Goal: Check status: Check status

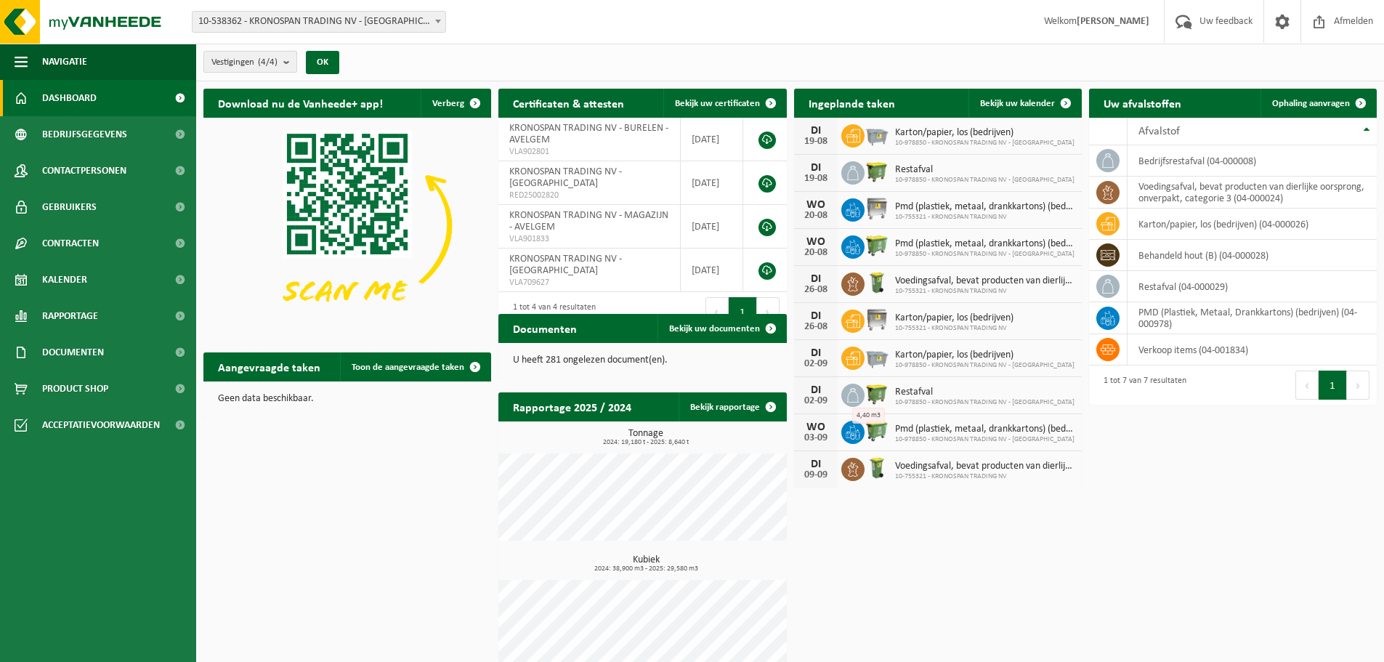
click at [288, 65] on b "submit" at bounding box center [289, 62] width 13 height 20
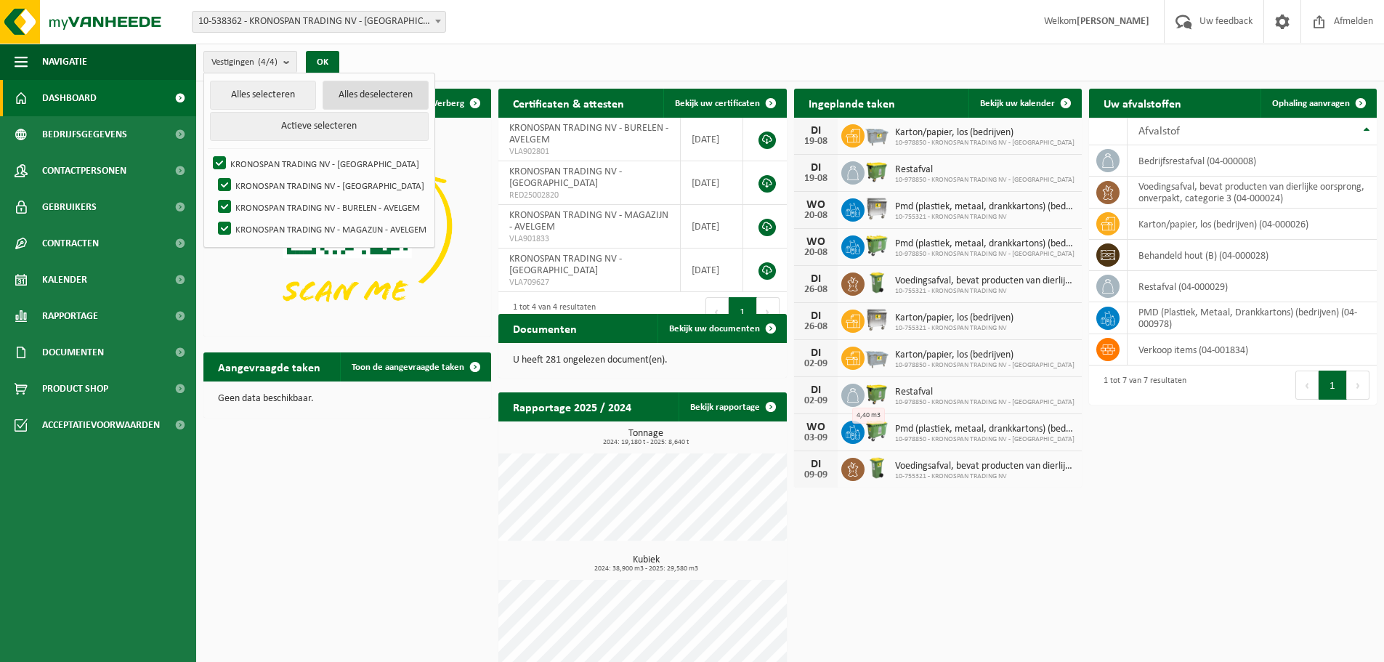
click at [368, 89] on button "Alles deselecteren" at bounding box center [375, 95] width 106 height 29
checkbox input "false"
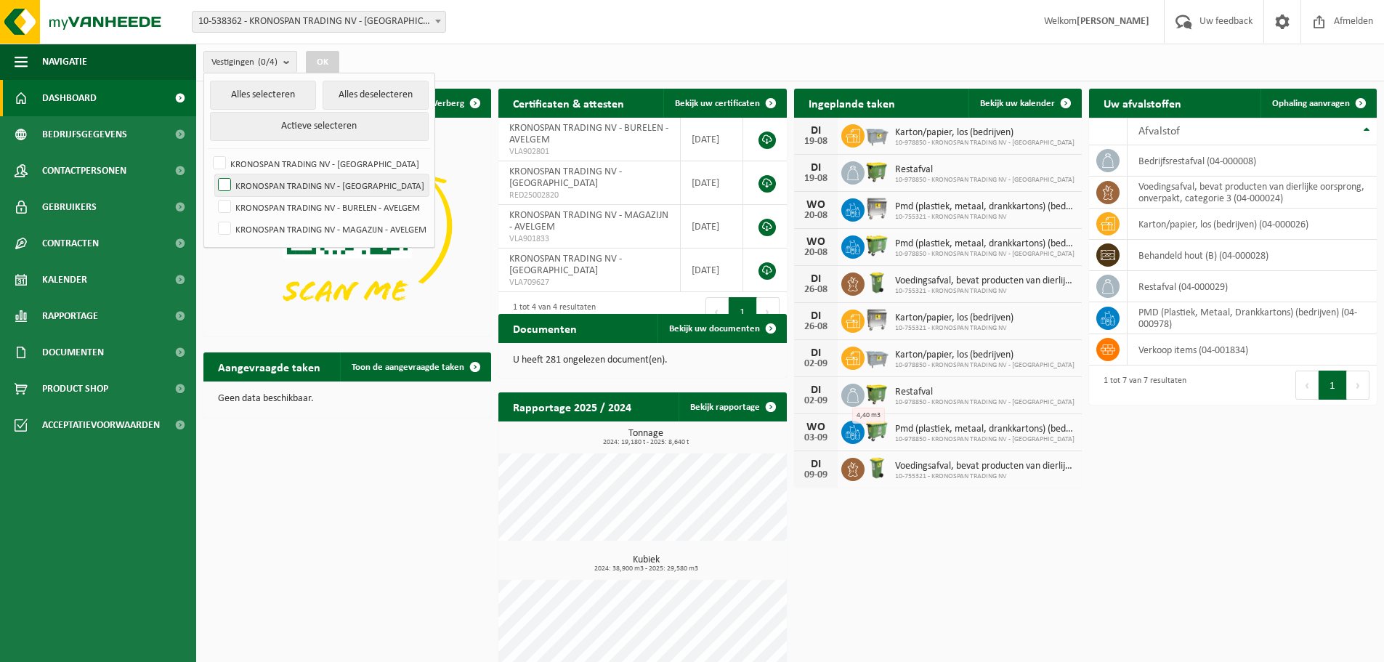
click at [219, 183] on label "KRONOSPAN TRADING NV - [GEOGRAPHIC_DATA]" at bounding box center [322, 185] width 214 height 22
click at [213, 174] on input "KRONOSPAN TRADING NV - [GEOGRAPHIC_DATA]" at bounding box center [212, 174] width 1 height 1
checkbox input "true"
click at [69, 284] on span "Kalender" at bounding box center [64, 279] width 45 height 36
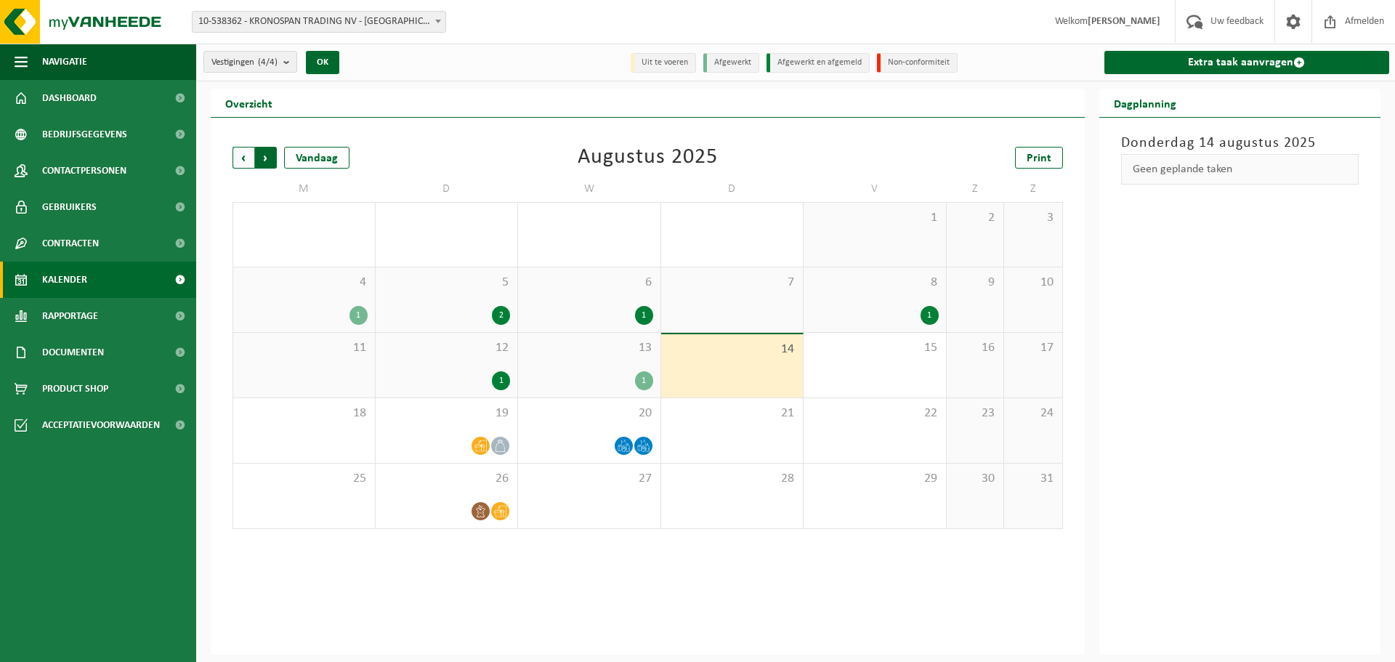
click at [240, 150] on span "Vorige" at bounding box center [243, 158] width 22 height 22
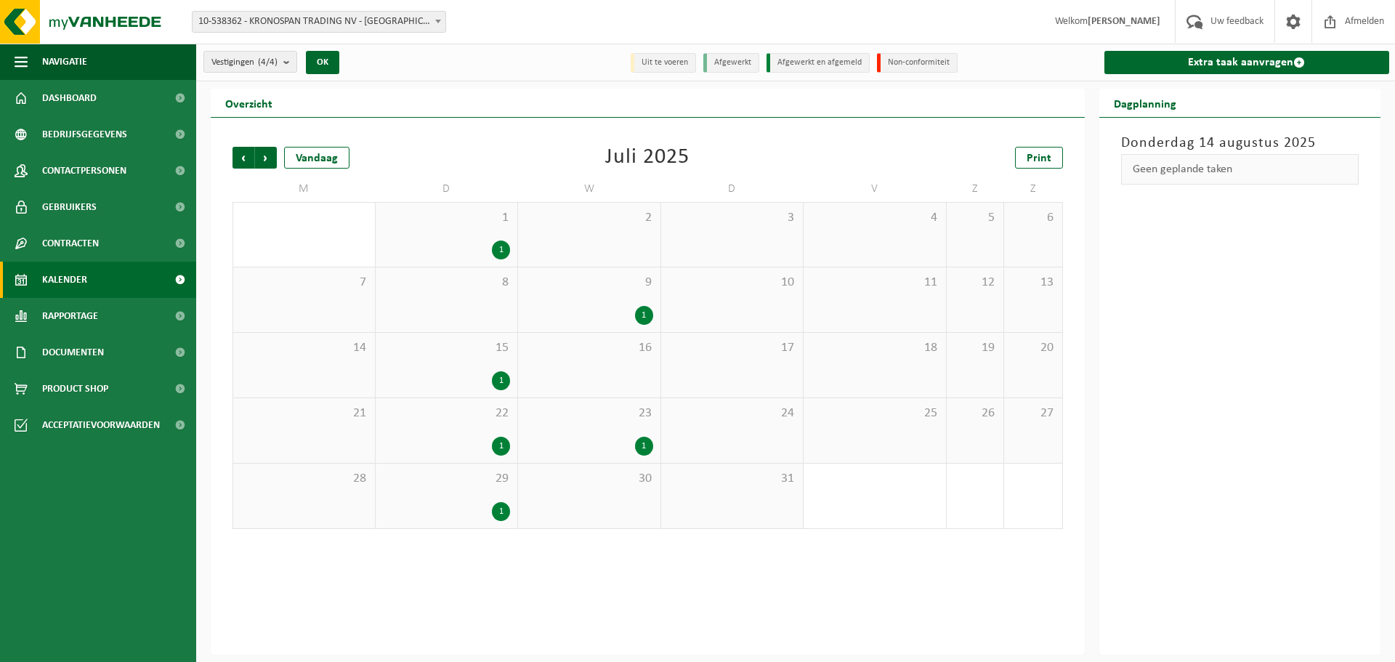
click at [495, 244] on div "1" at bounding box center [501, 249] width 18 height 19
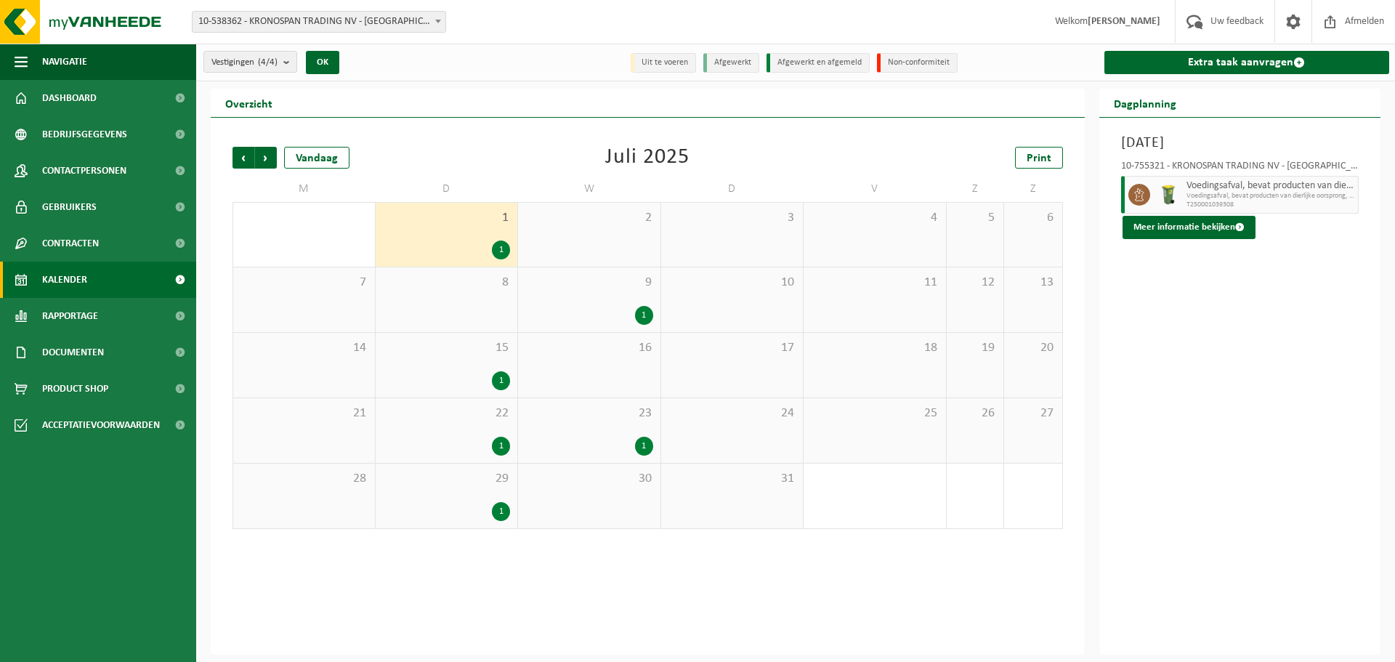
click at [644, 316] on div "1" at bounding box center [644, 315] width 18 height 19
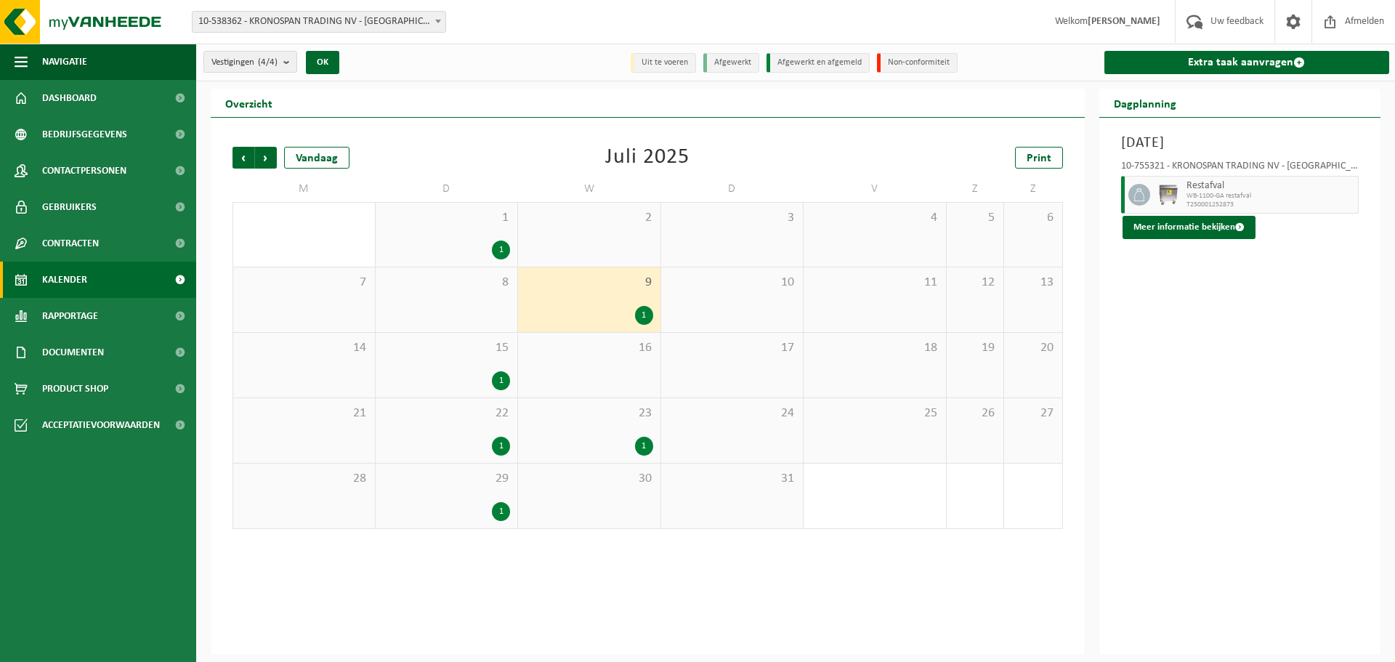
click at [497, 381] on div "1" at bounding box center [501, 380] width 18 height 19
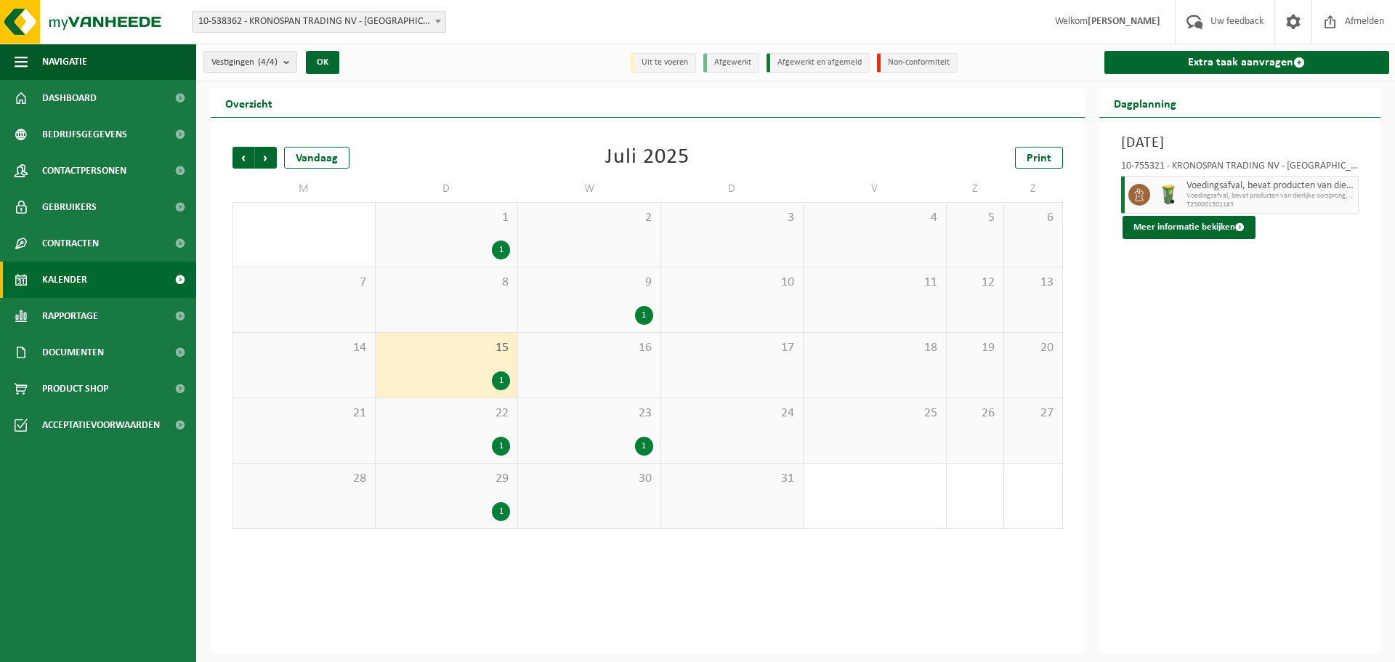
click at [503, 437] on div "1" at bounding box center [501, 446] width 18 height 19
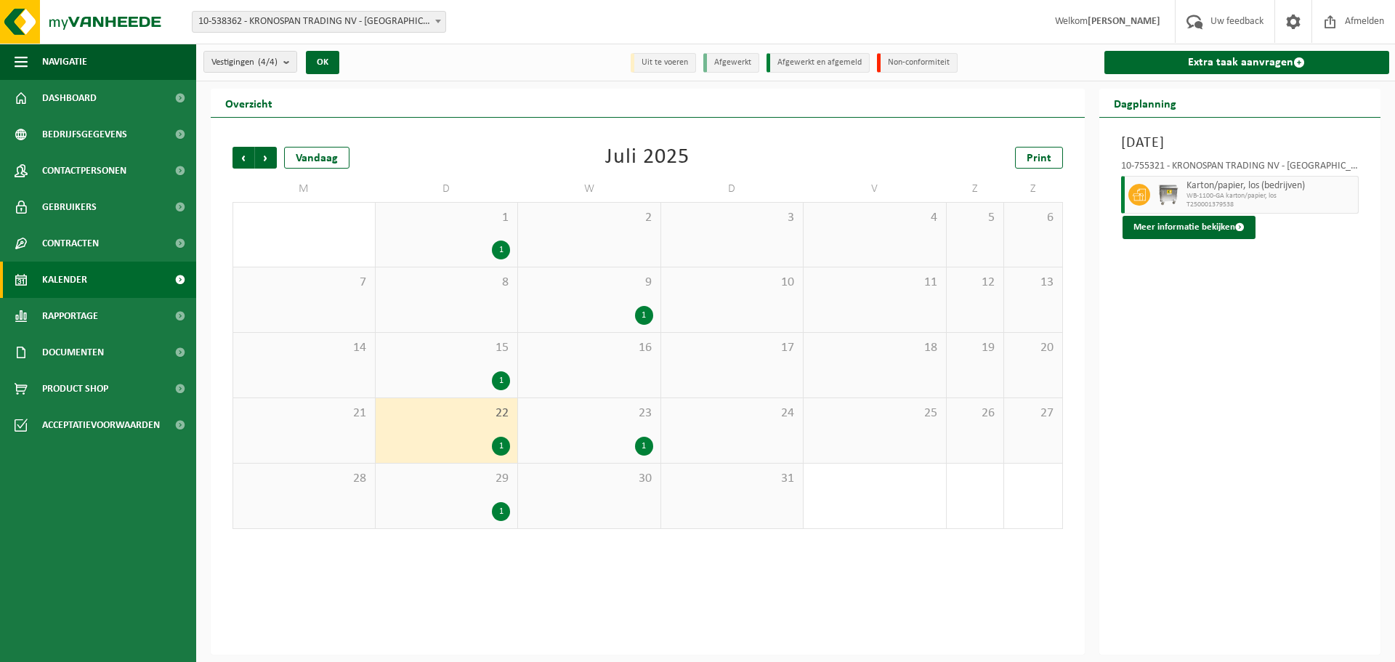
click at [643, 442] on div "1" at bounding box center [644, 446] width 18 height 19
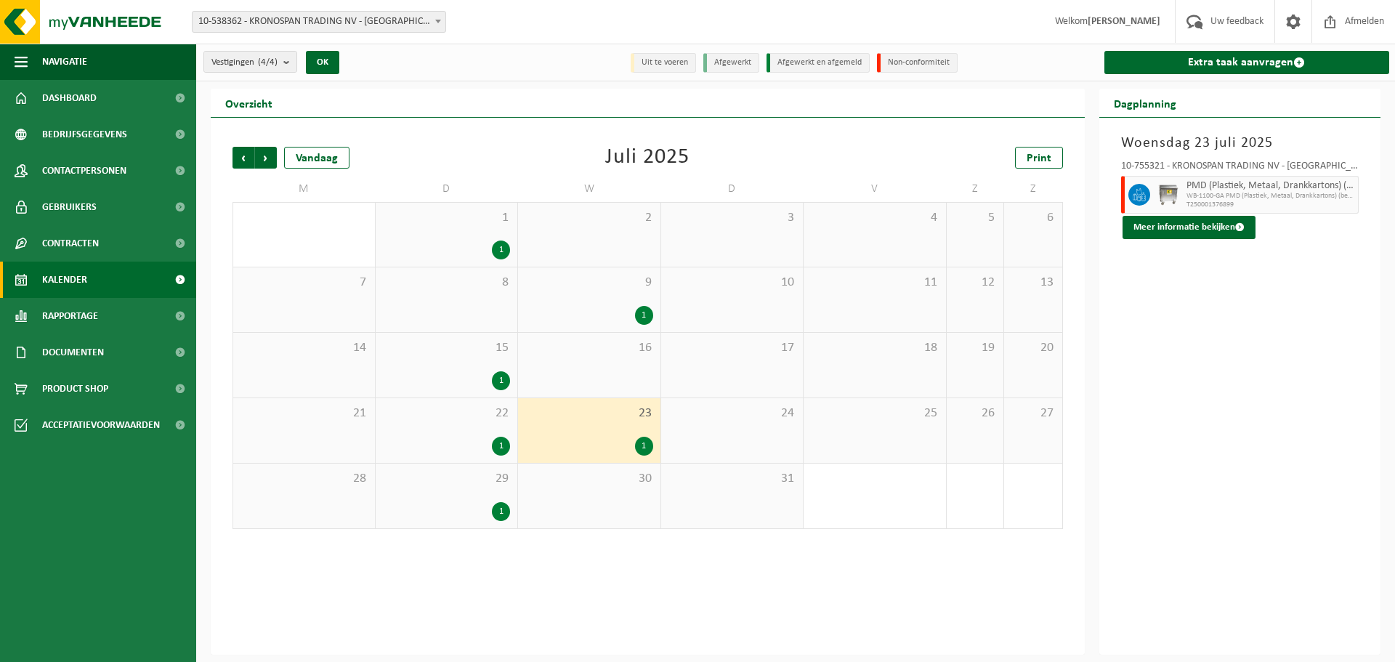
click at [490, 514] on div "1" at bounding box center [447, 511] width 128 height 19
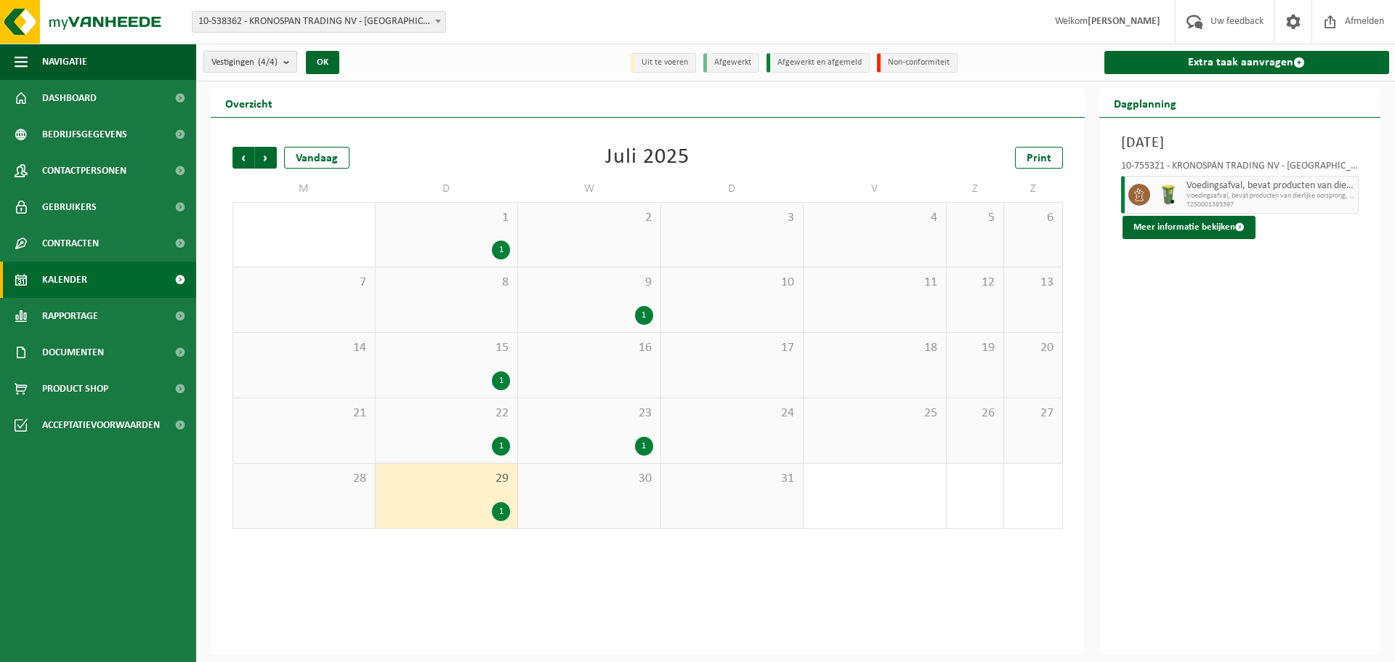
click at [293, 69] on b "submit" at bounding box center [289, 62] width 13 height 20
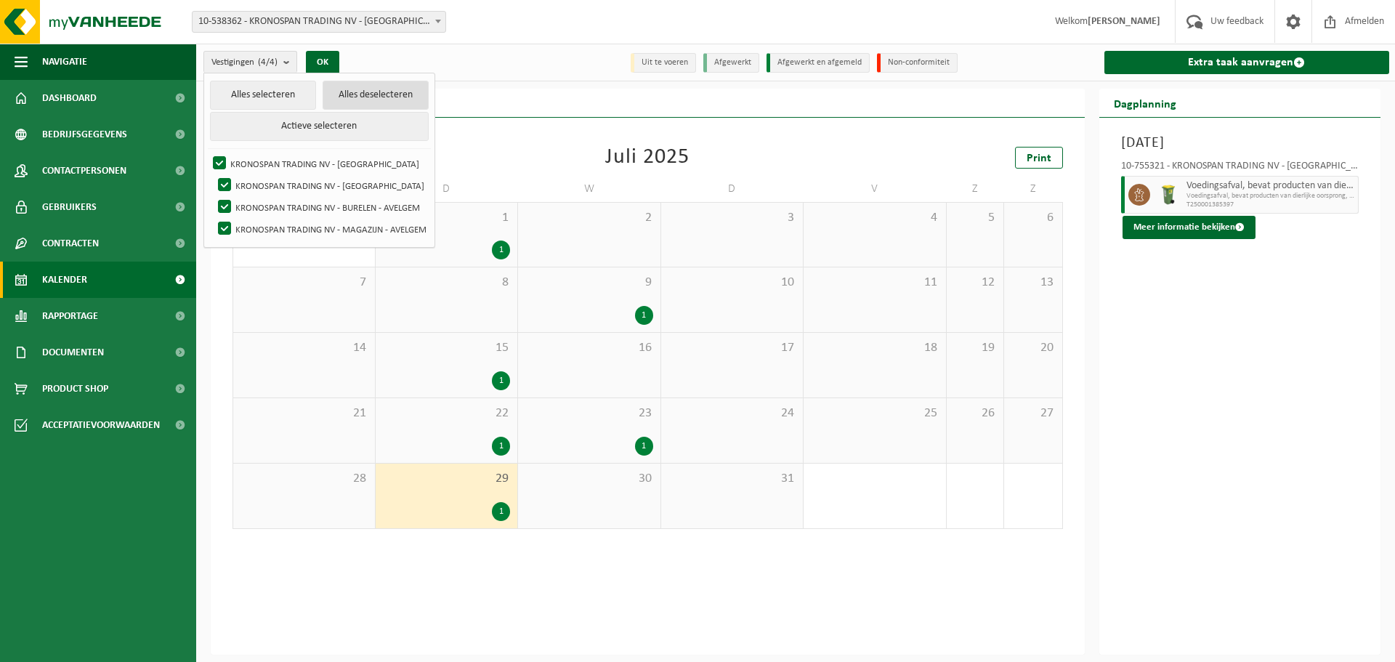
click at [360, 86] on button "Alles deselecteren" at bounding box center [375, 95] width 106 height 29
checkbox input "false"
click at [224, 226] on label "KRONOSPAN TRADING NV - MAGAZIJN - AVELGEM" at bounding box center [322, 229] width 214 height 22
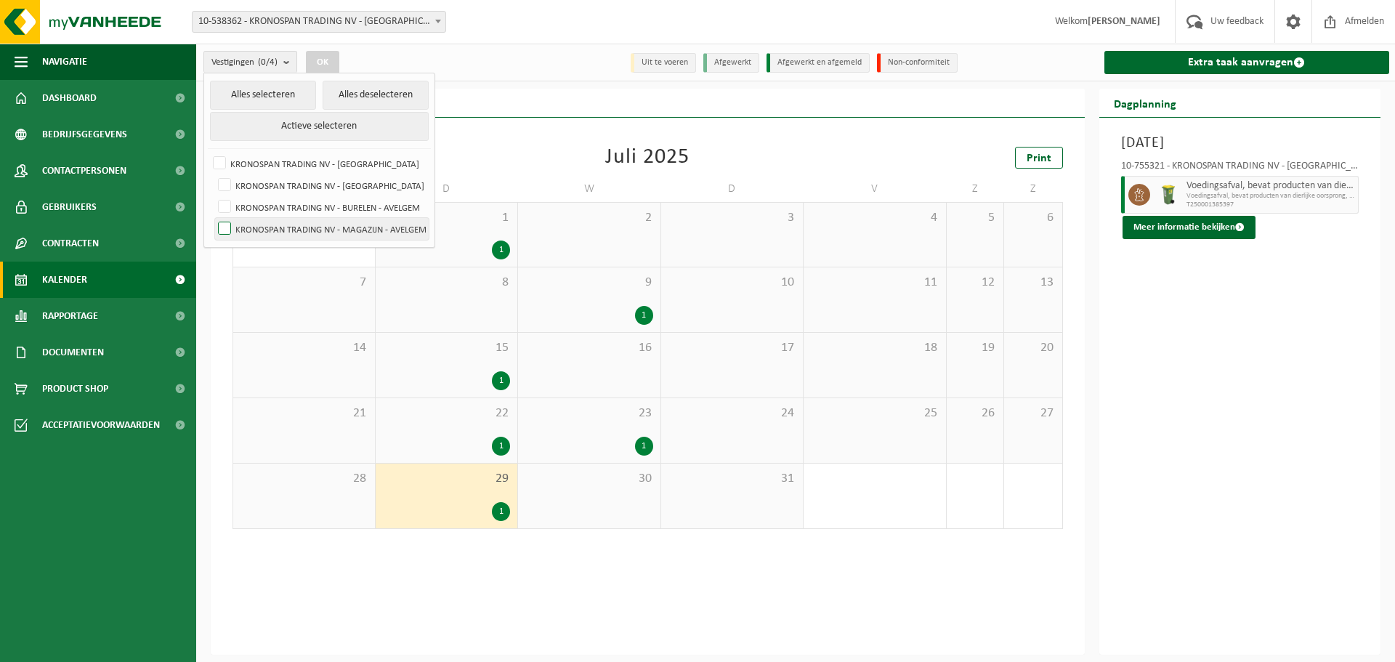
click at [213, 218] on input "KRONOSPAN TRADING NV - MAGAZIJN - AVELGEM" at bounding box center [212, 217] width 1 height 1
checkbox input "true"
click at [522, 133] on div "Vorige Volgende Vandaag [DATE] Print M D W D V Z Z 30 1 1 2 3 4 5 6 7 8 9 1 10 …" at bounding box center [647, 337] width 845 height 411
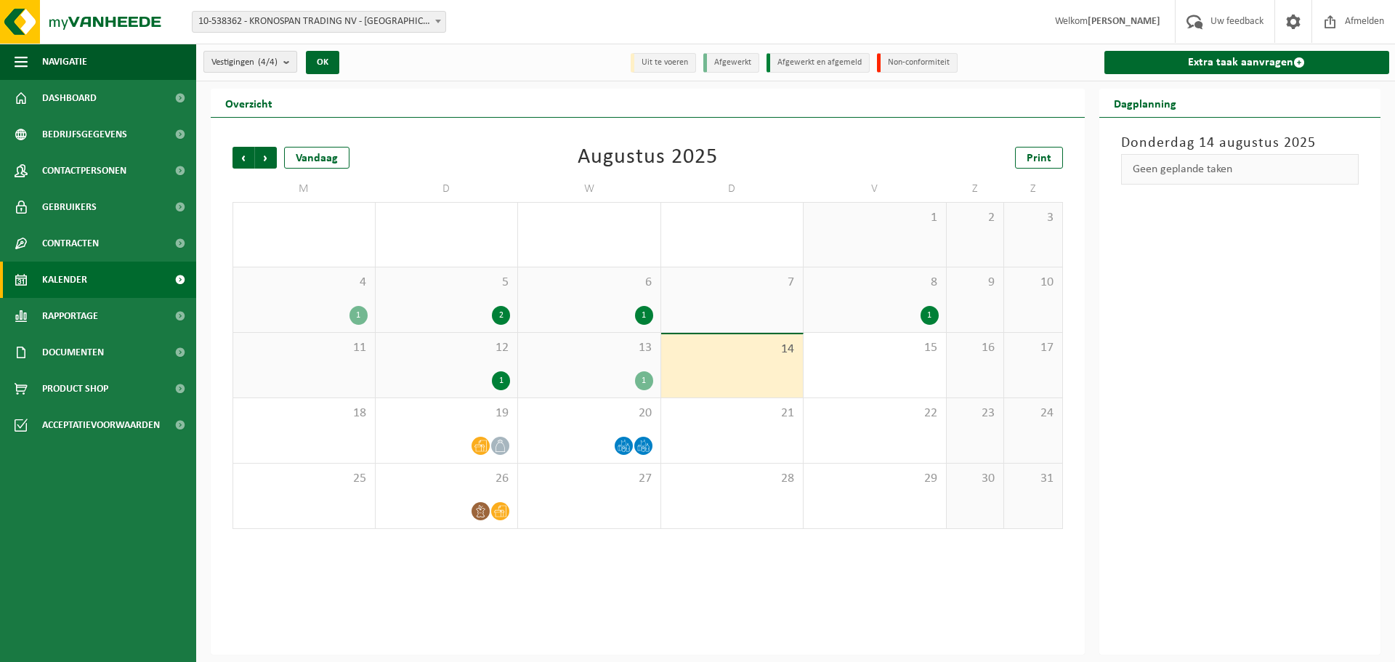
click at [280, 62] on button "Vestigingen (4/4)" at bounding box center [250, 62] width 94 height 22
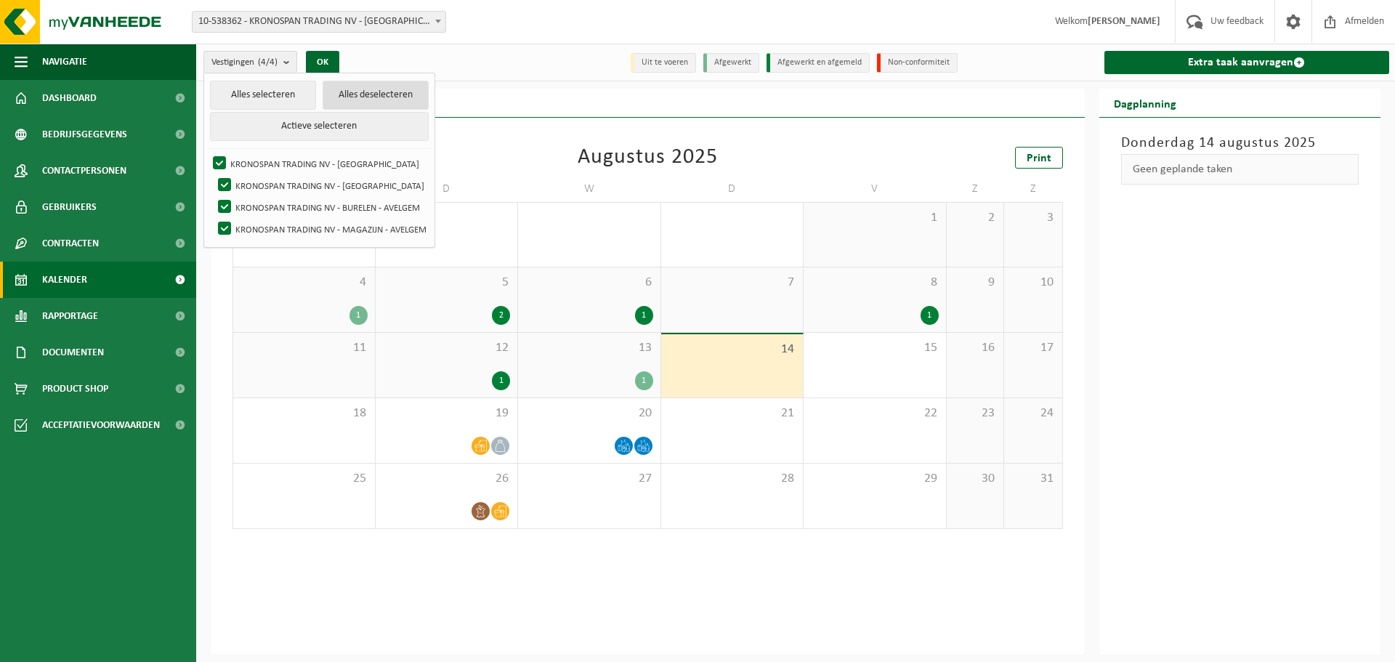
click at [359, 92] on button "Alles deselecteren" at bounding box center [375, 95] width 106 height 29
checkbox input "false"
click at [222, 225] on label "KRONOSPAN TRADING NV - MAGAZIJN - AVELGEM" at bounding box center [322, 229] width 214 height 22
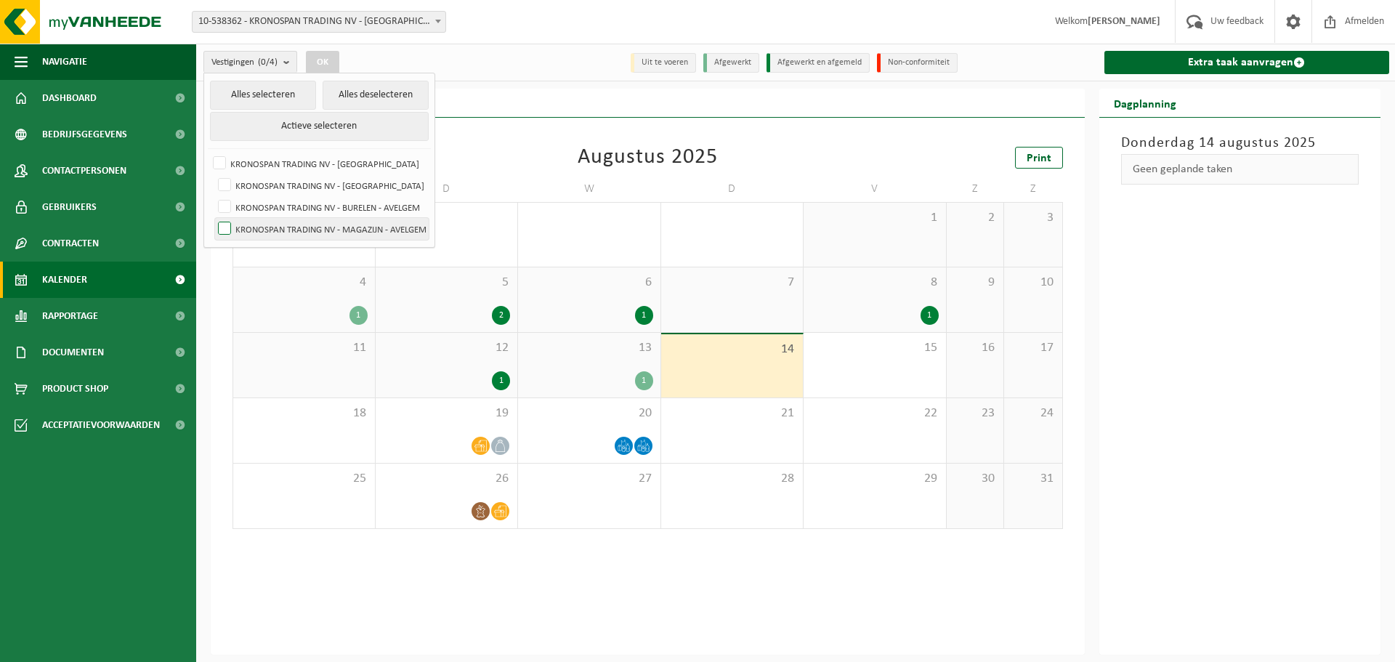
click at [213, 218] on input "KRONOSPAN TRADING NV - MAGAZIJN - AVELGEM" at bounding box center [212, 217] width 1 height 1
checkbox input "true"
click at [505, 173] on div "Vorige Volgende Vandaag Augustus 2025 Print M D W D V Z Z 28 29 1 30 31 1 2 3 4…" at bounding box center [647, 337] width 845 height 411
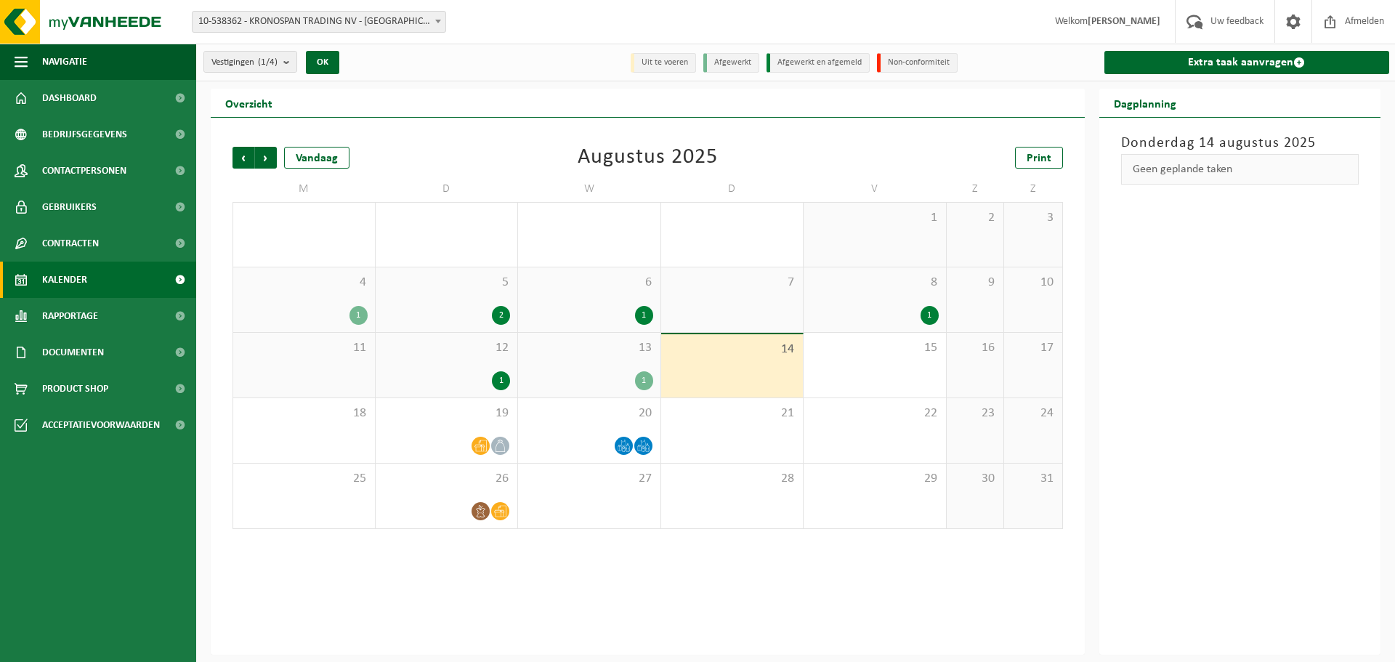
click at [352, 317] on div "1" at bounding box center [358, 315] width 18 height 19
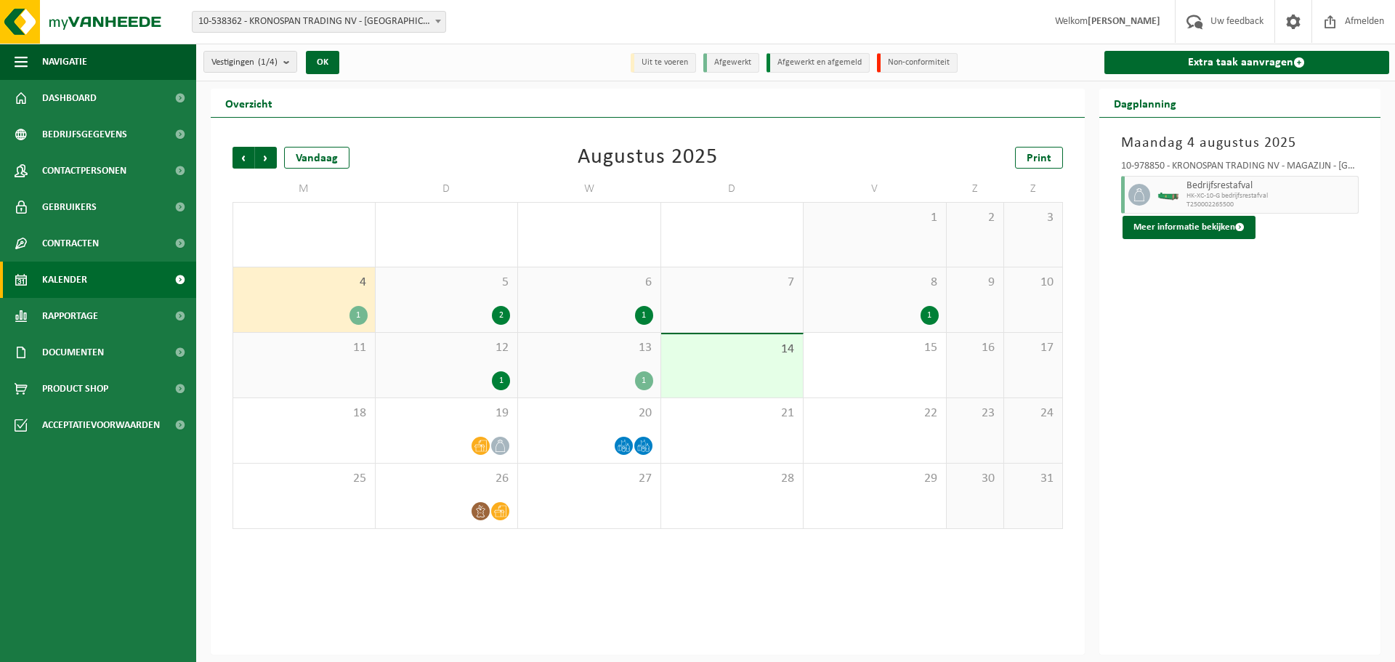
click at [501, 320] on div "2" at bounding box center [501, 315] width 18 height 19
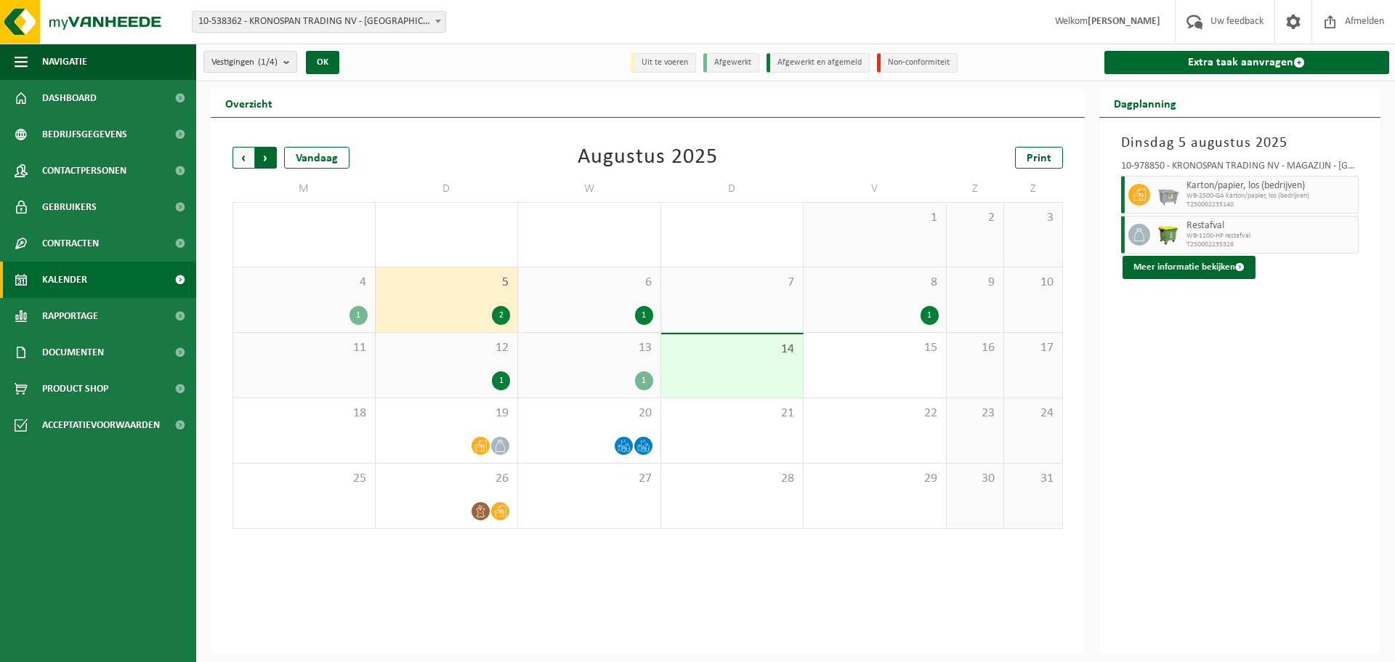
click at [240, 159] on span "Vorige" at bounding box center [243, 158] width 22 height 22
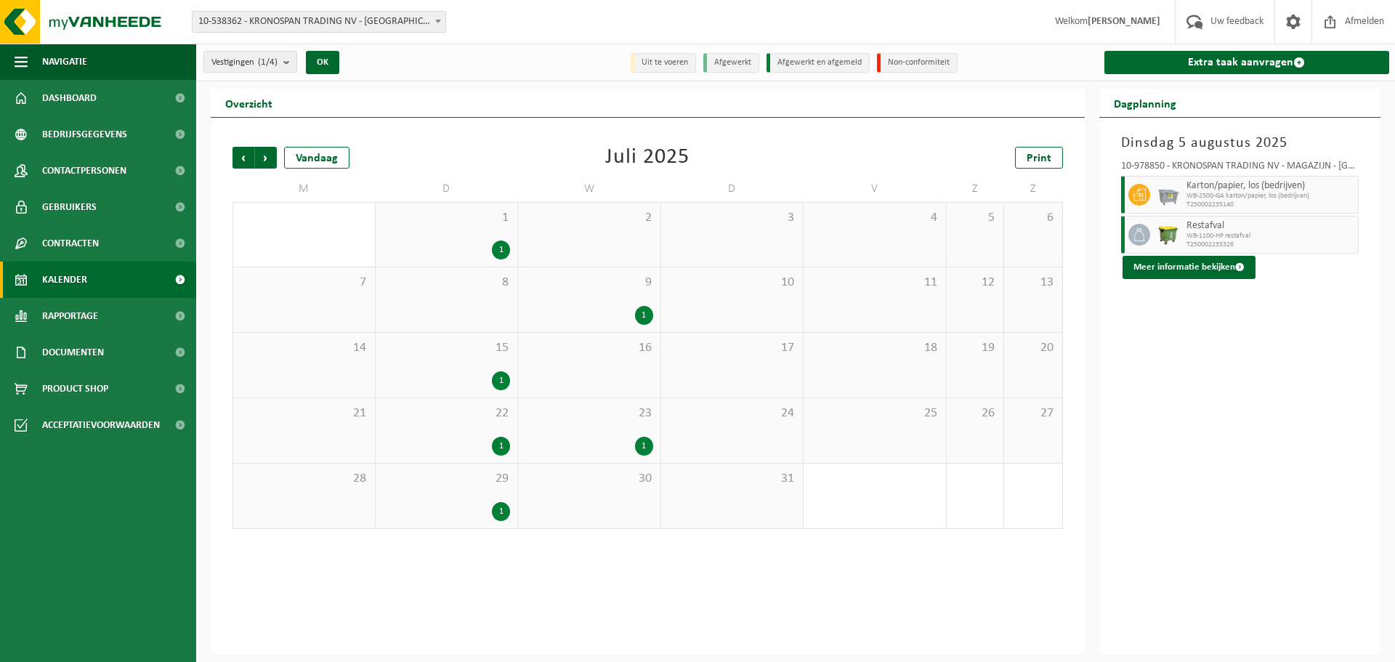
click at [494, 249] on div "1" at bounding box center [501, 249] width 18 height 19
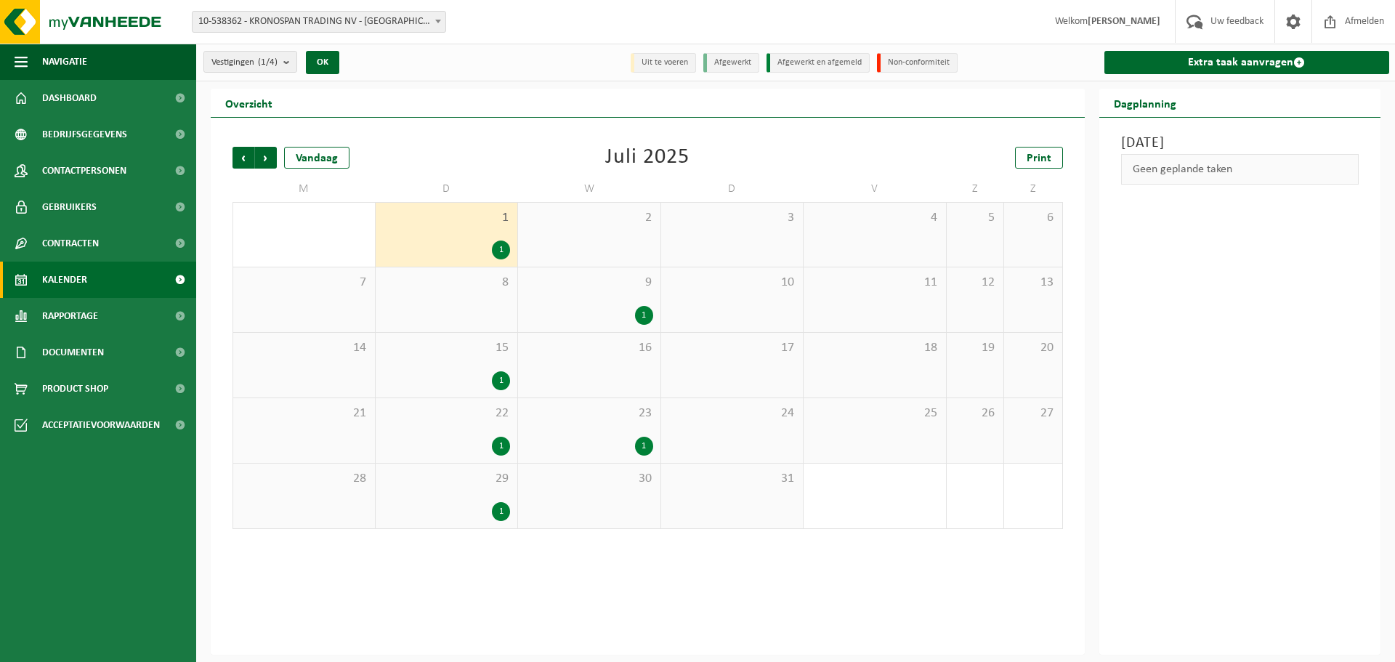
click at [500, 248] on div "1" at bounding box center [501, 249] width 18 height 19
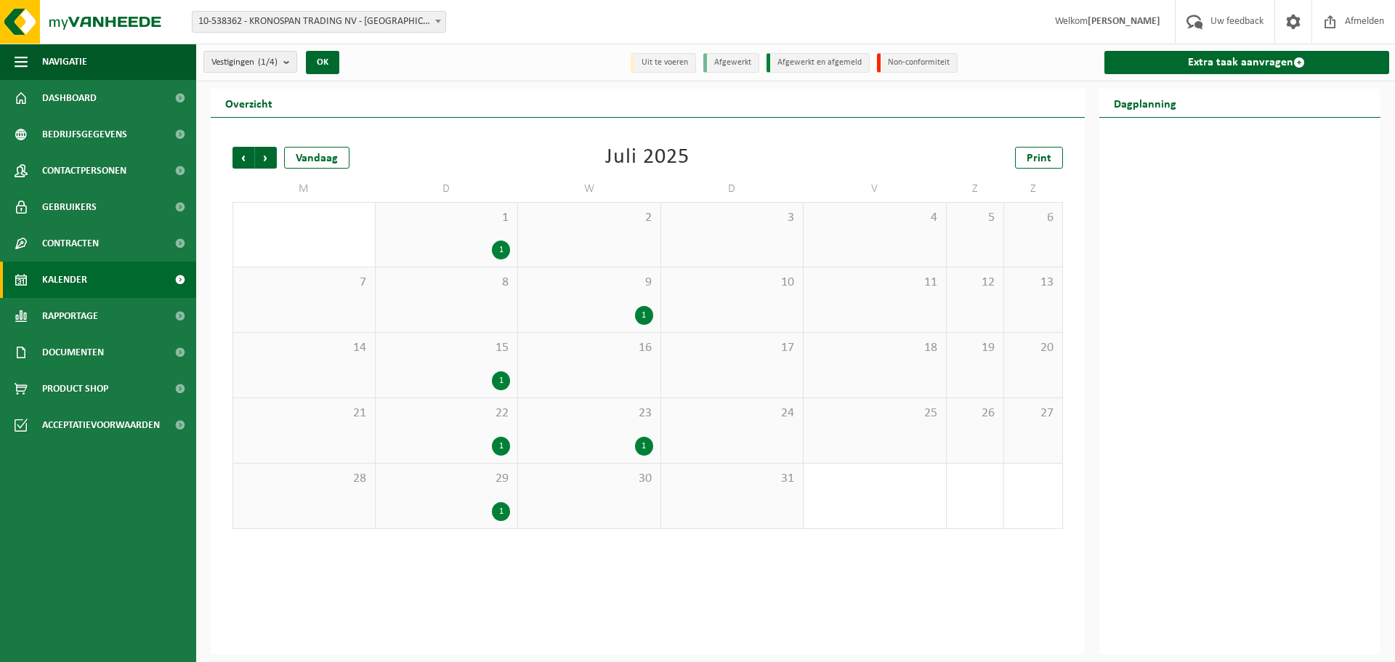
click at [640, 307] on div "1" at bounding box center [644, 315] width 18 height 19
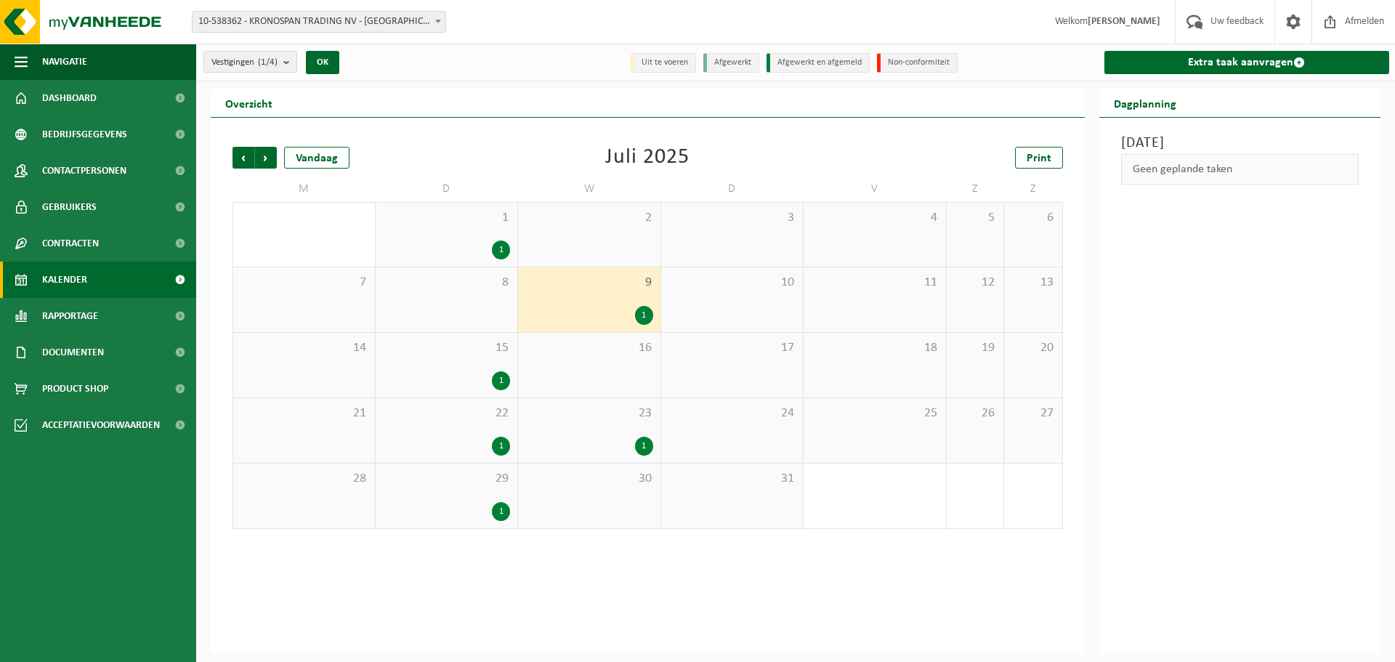
click at [498, 376] on div "1" at bounding box center [501, 380] width 18 height 19
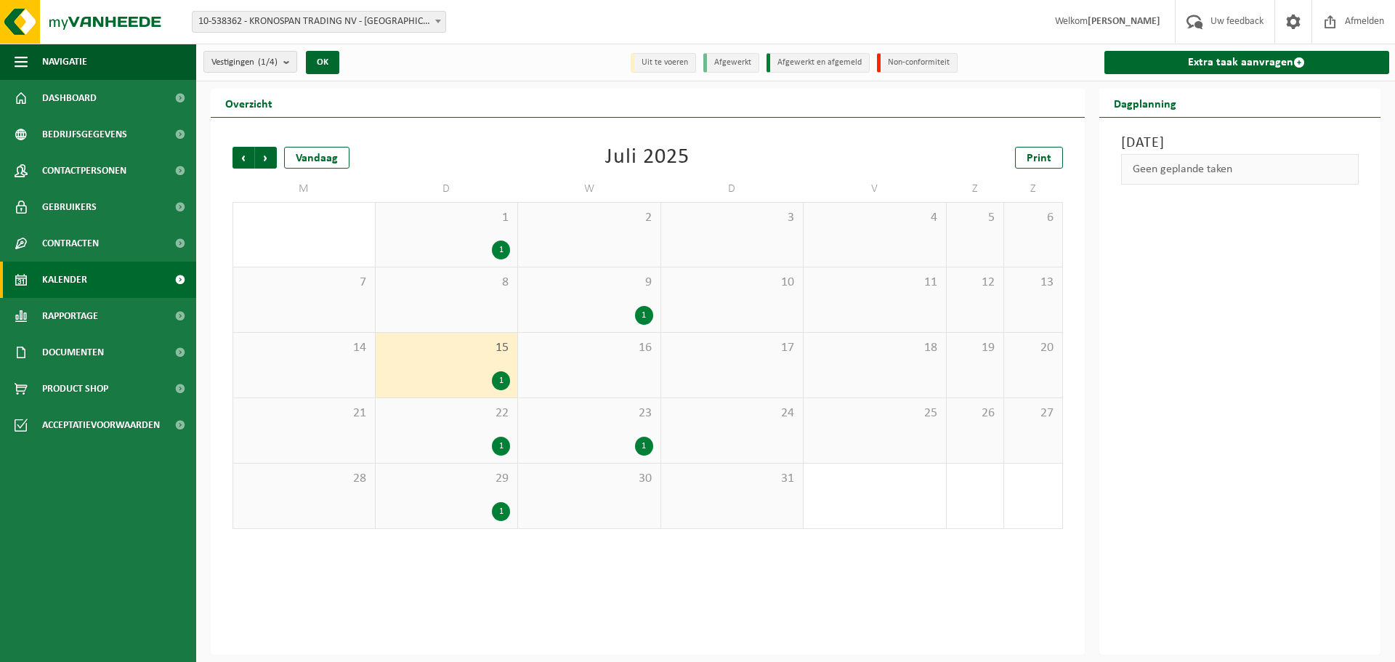
click at [499, 446] on div "1" at bounding box center [501, 446] width 18 height 19
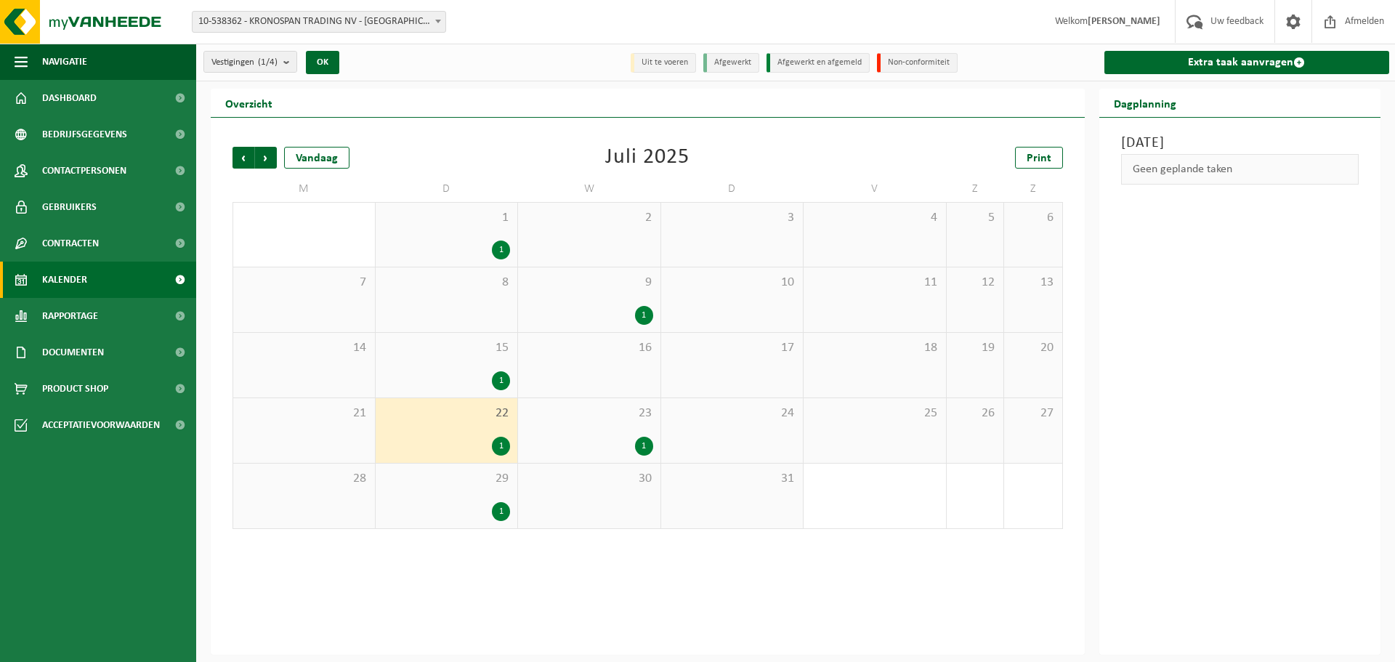
click at [643, 448] on div "1" at bounding box center [644, 446] width 18 height 19
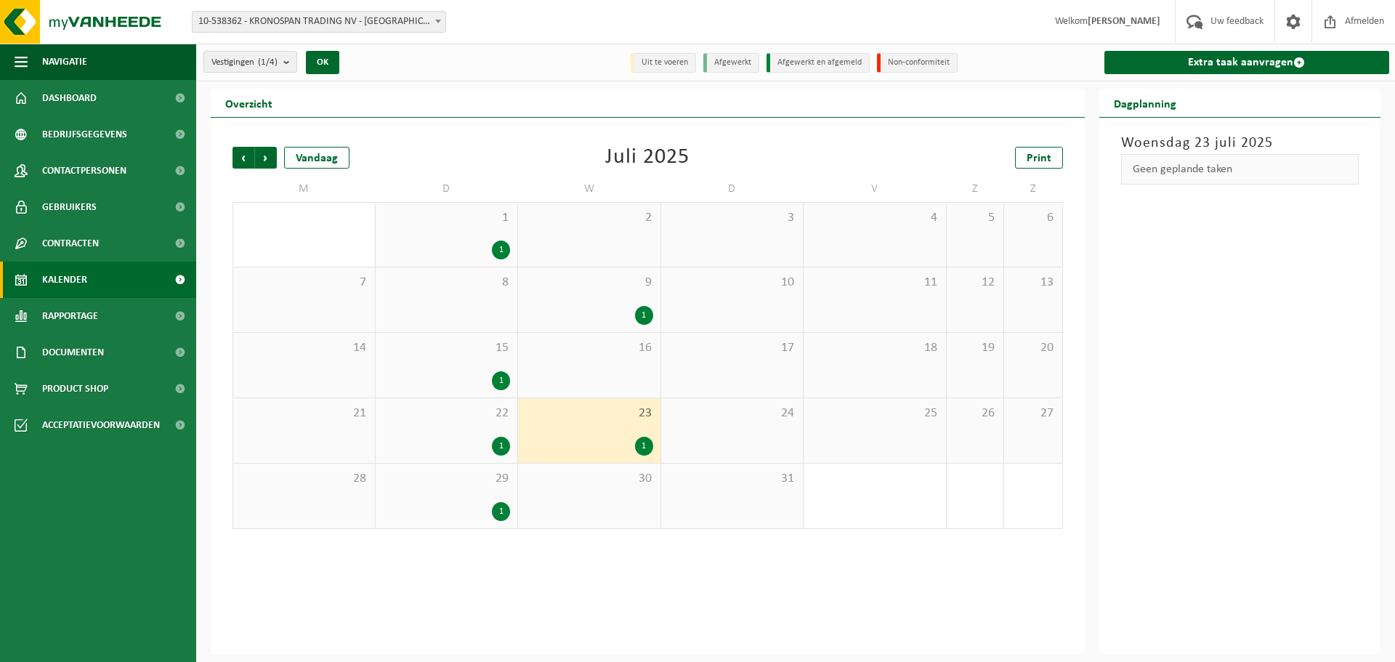
click at [503, 511] on div "1" at bounding box center [501, 511] width 18 height 19
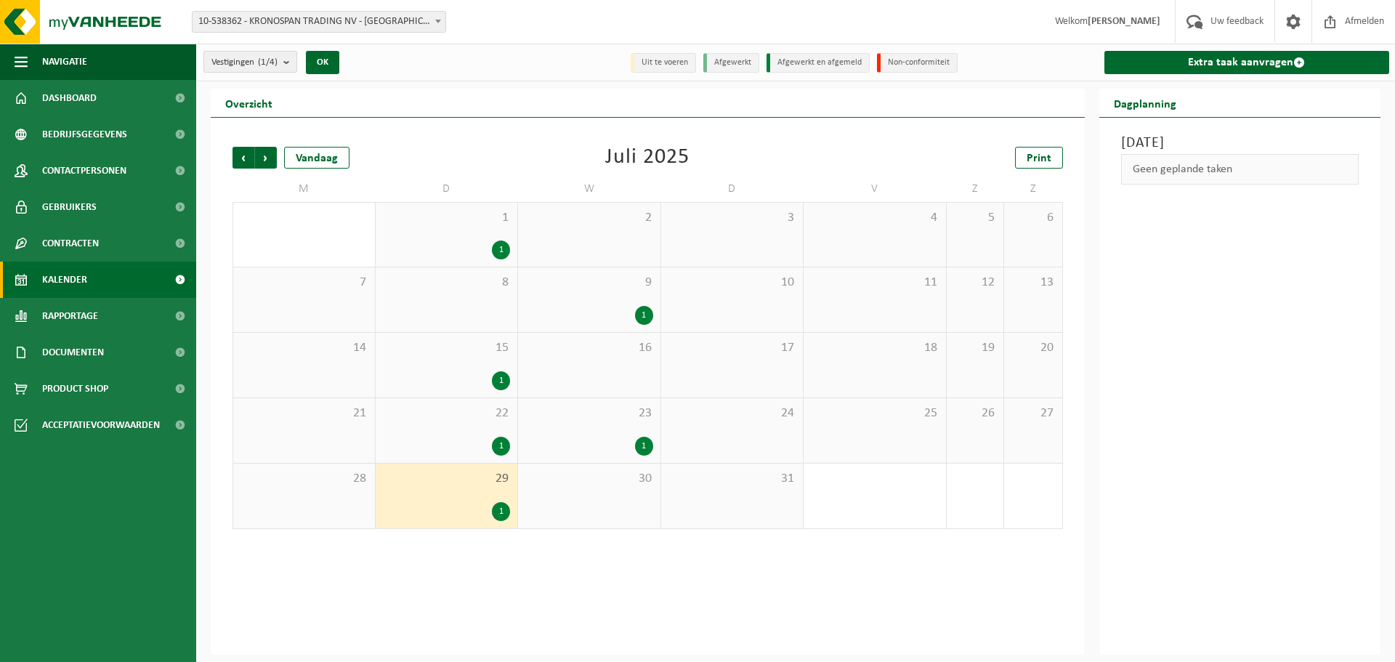
click at [286, 59] on button "Vestigingen (1/4)" at bounding box center [250, 62] width 94 height 22
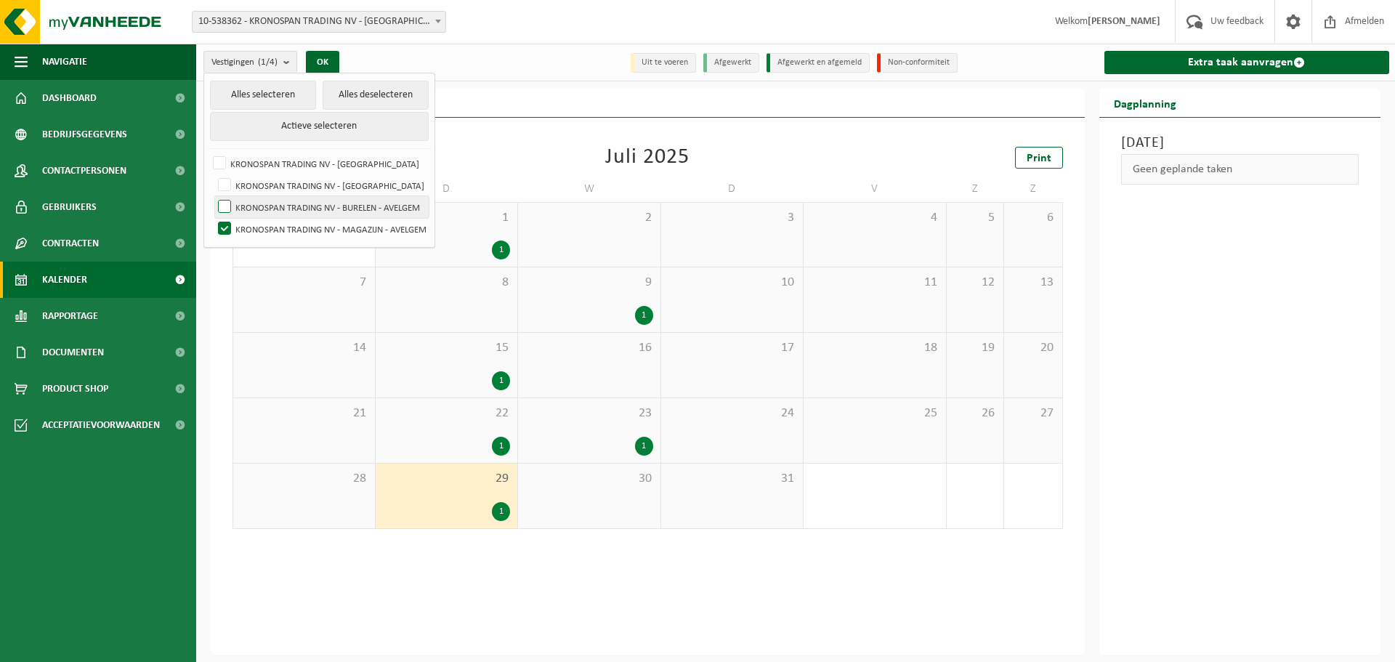
click at [224, 201] on label "KRONOSPAN TRADING NV - BURELEN - AVELGEM" at bounding box center [322, 207] width 214 height 22
click at [213, 196] on input "KRONOSPAN TRADING NV - BURELEN - AVELGEM" at bounding box center [212, 195] width 1 height 1
checkbox input "true"
click at [514, 143] on div "Vorige Volgende Vandaag [DATE] Print M D W D V Z Z 30 1 1 2 3 4 5 6 7 8 9 1 10 …" at bounding box center [647, 337] width 845 height 411
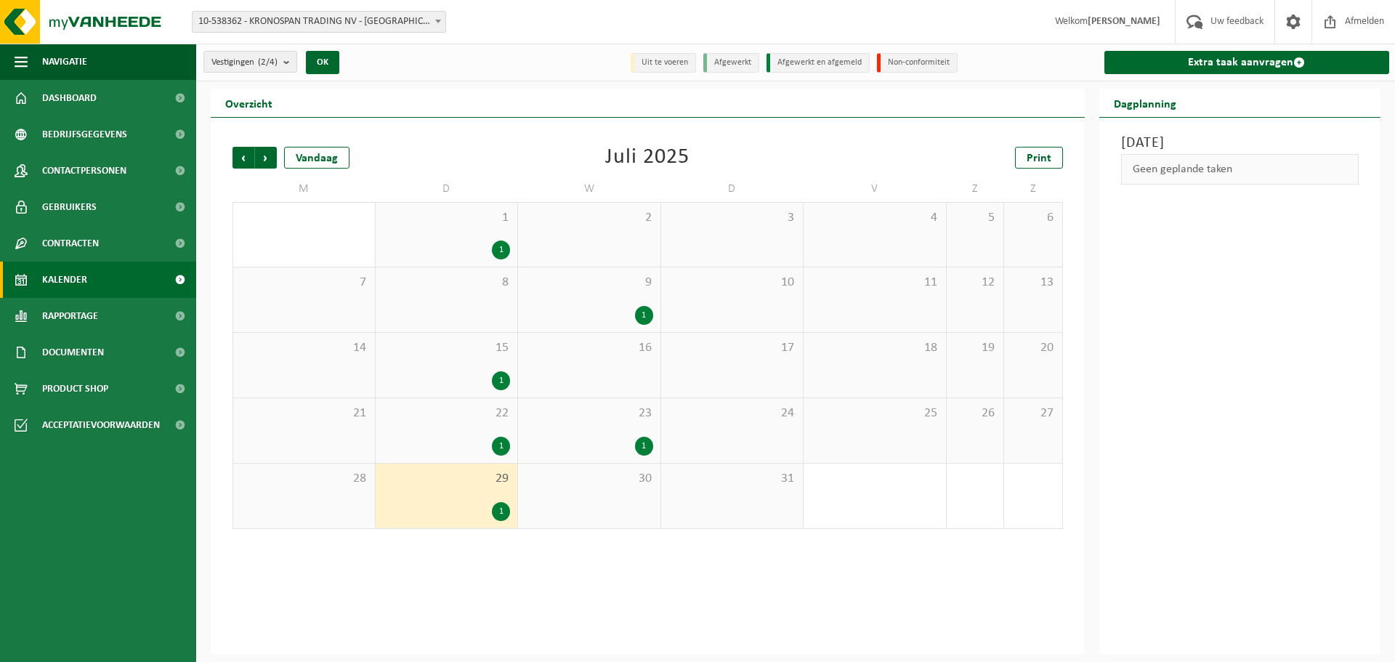
click at [502, 248] on div "1" at bounding box center [501, 249] width 18 height 19
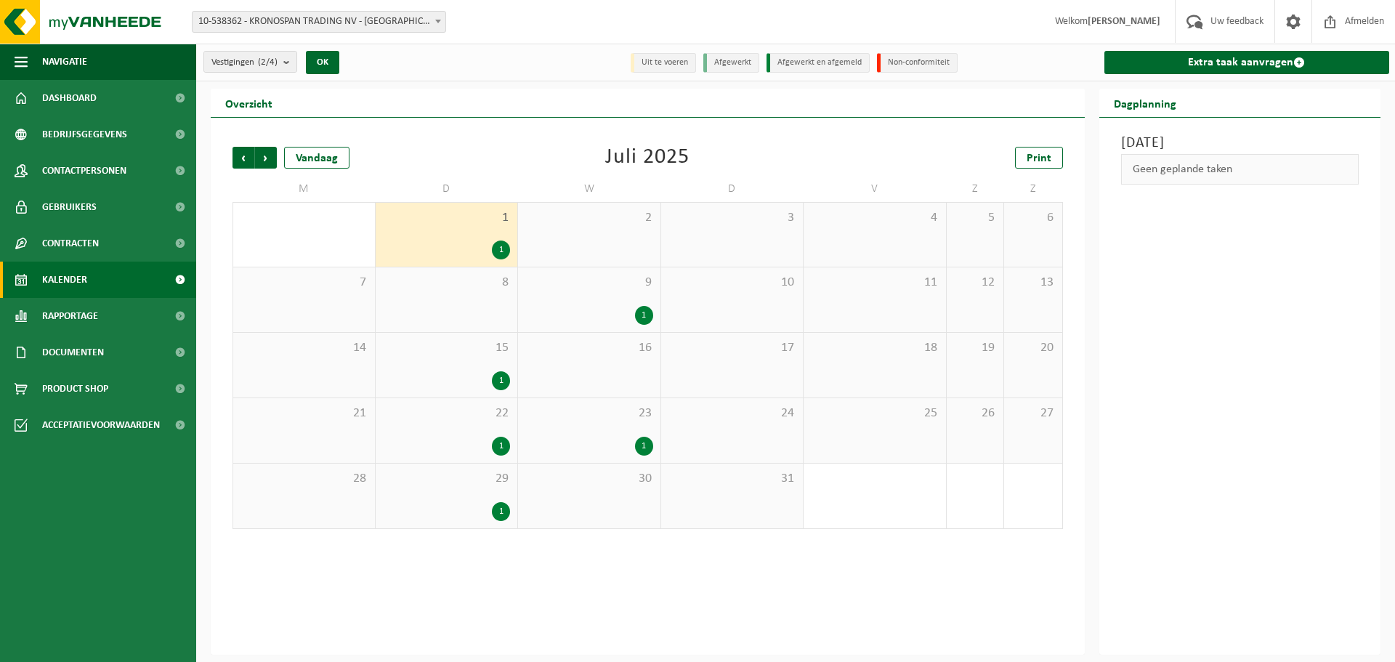
click at [642, 316] on div "1" at bounding box center [644, 315] width 18 height 19
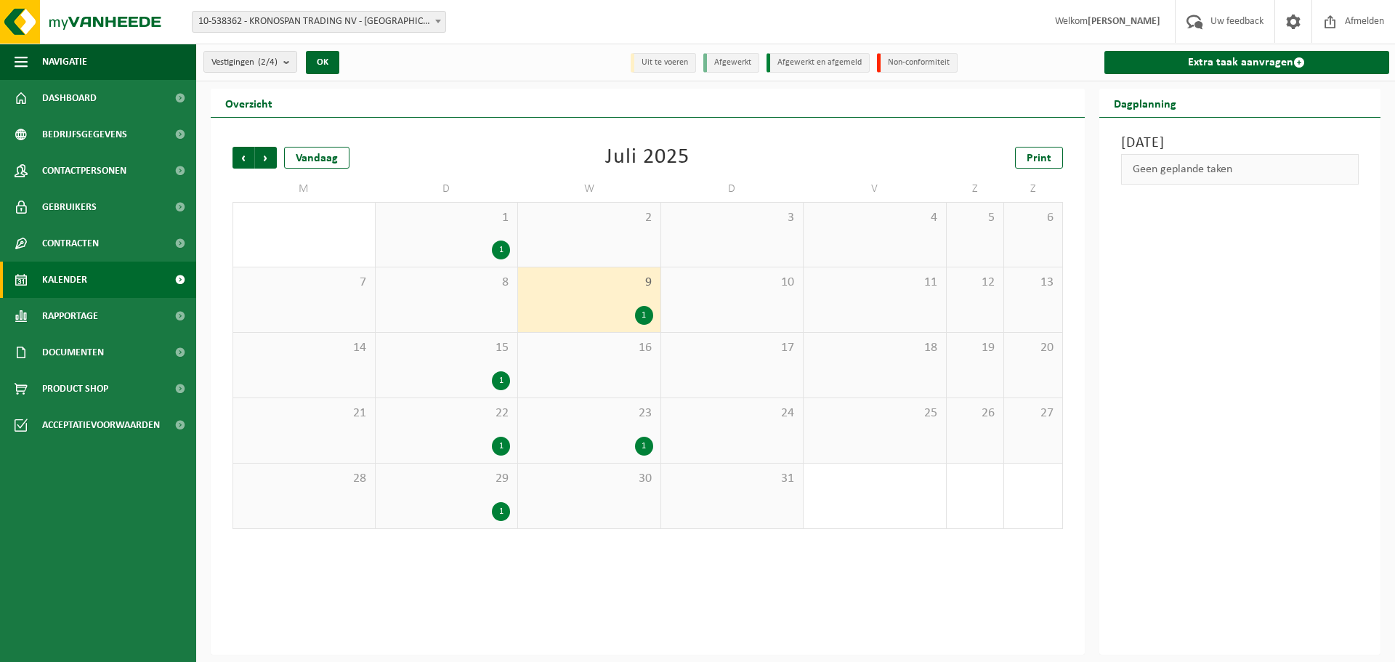
click at [503, 378] on div "1" at bounding box center [501, 380] width 18 height 19
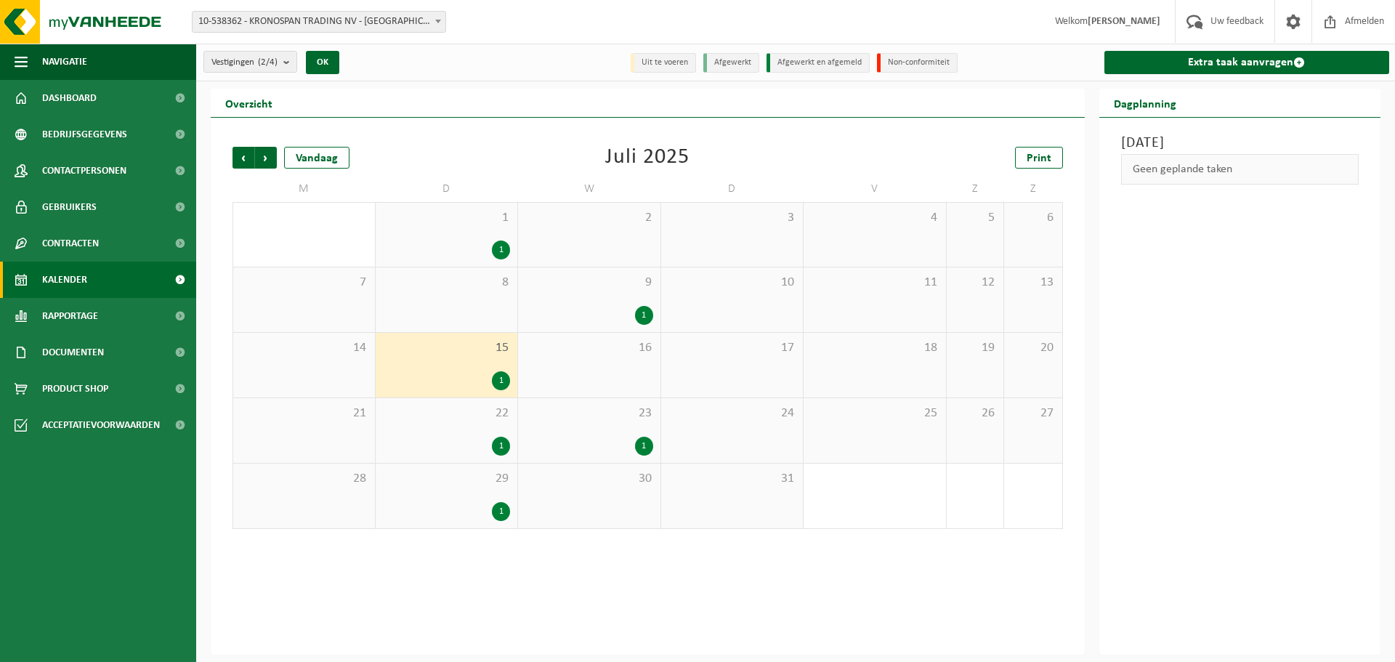
click at [499, 444] on div "1" at bounding box center [501, 446] width 18 height 19
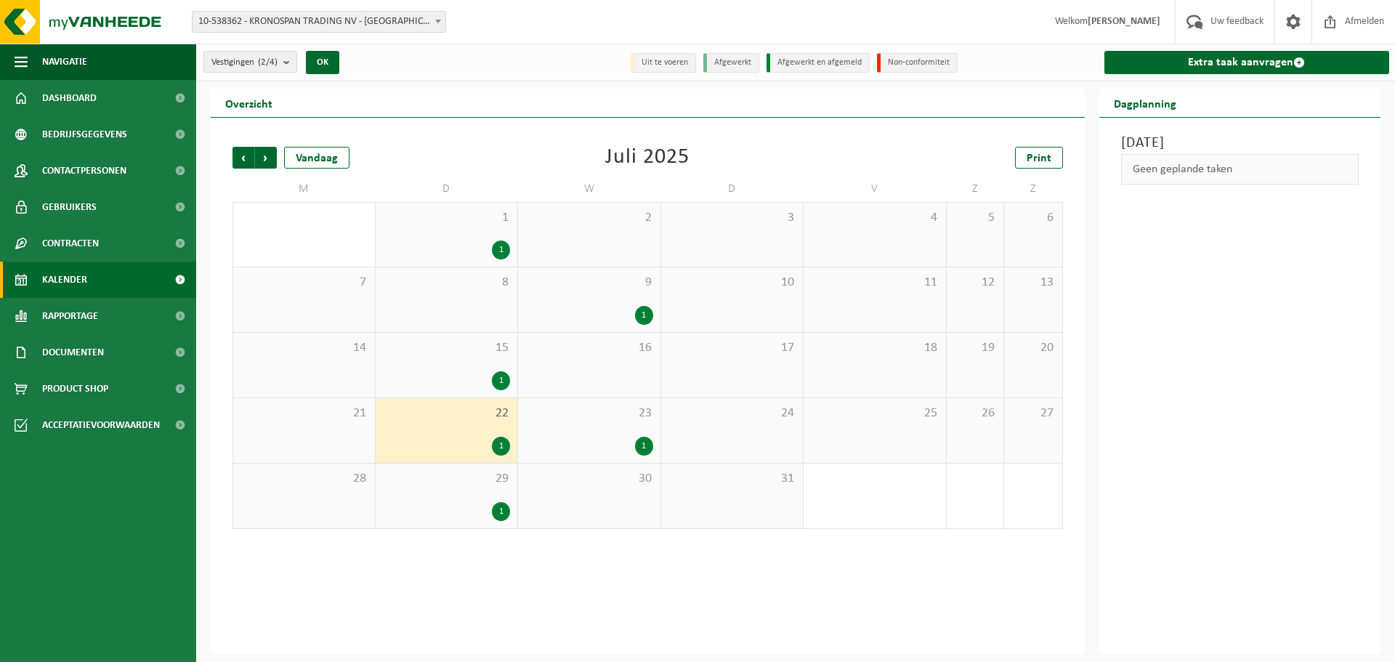
click at [645, 447] on div "1" at bounding box center [644, 446] width 18 height 19
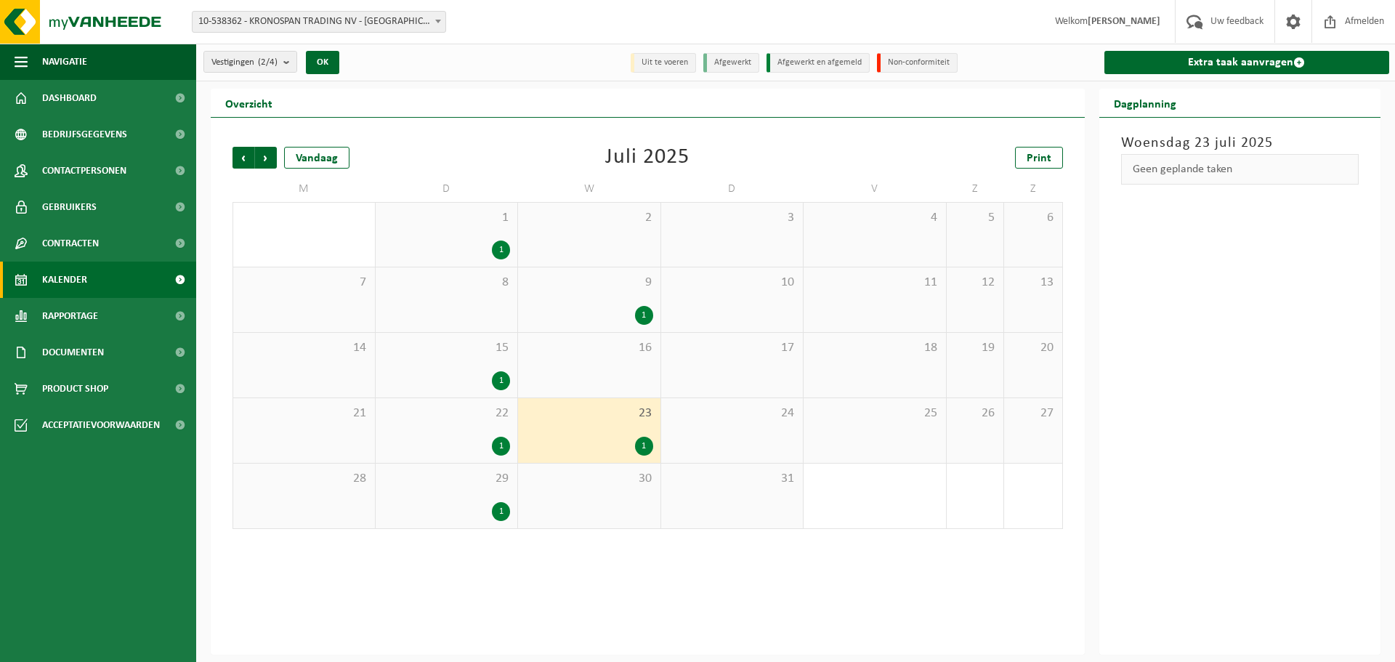
click at [500, 511] on div "1" at bounding box center [501, 511] width 18 height 19
